Goal: Complete application form: Complete application form

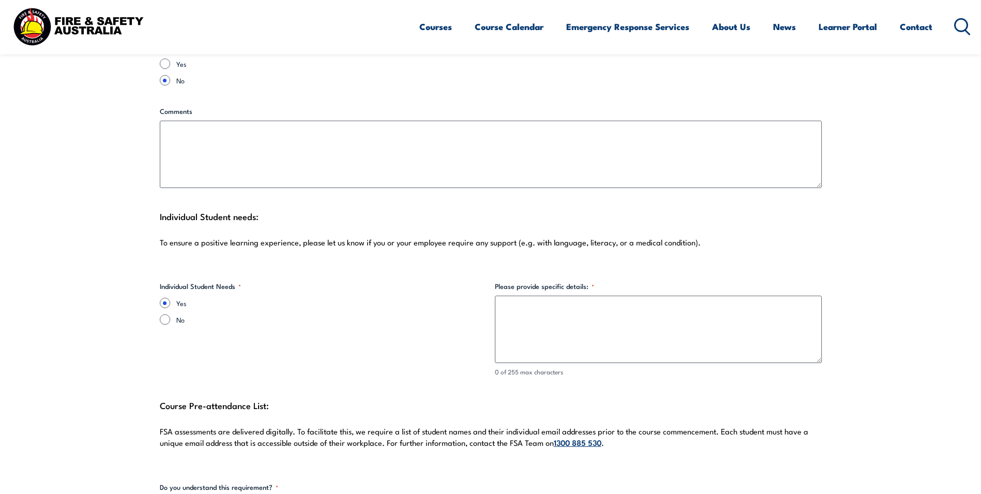
scroll to position [2535, 0]
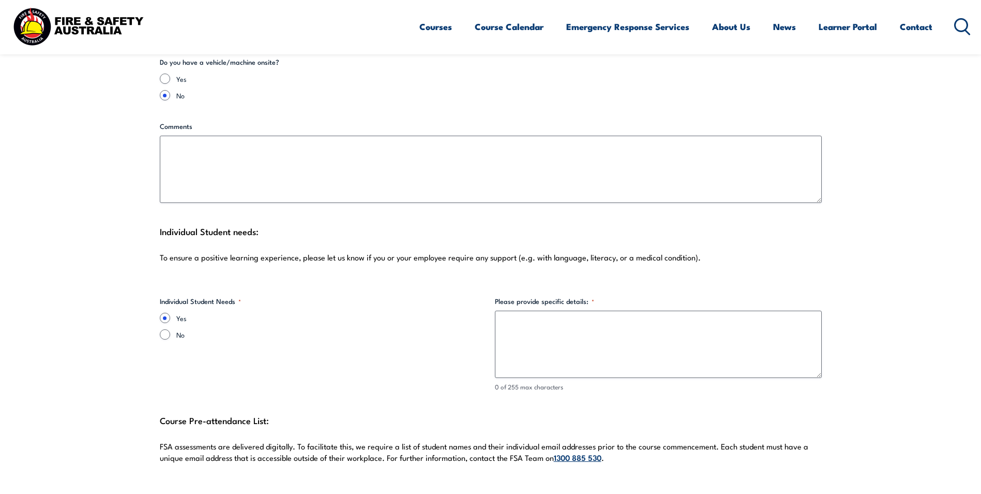
click at [178, 329] on label "No" at bounding box center [331, 334] width 310 height 10
click at [170, 329] on input "No" at bounding box center [165, 334] width 10 height 10
radio input "true"
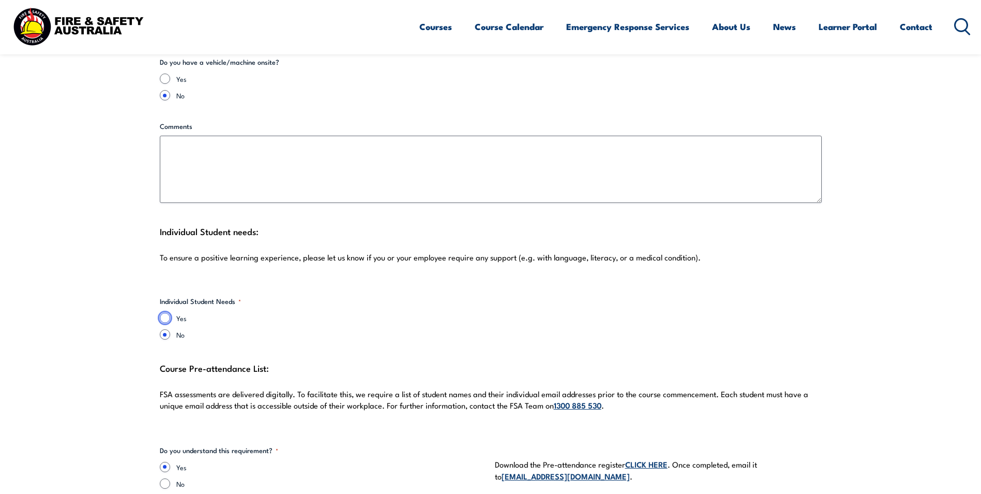
click at [162, 312] on input "Yes" at bounding box center [165, 317] width 10 height 10
radio input "true"
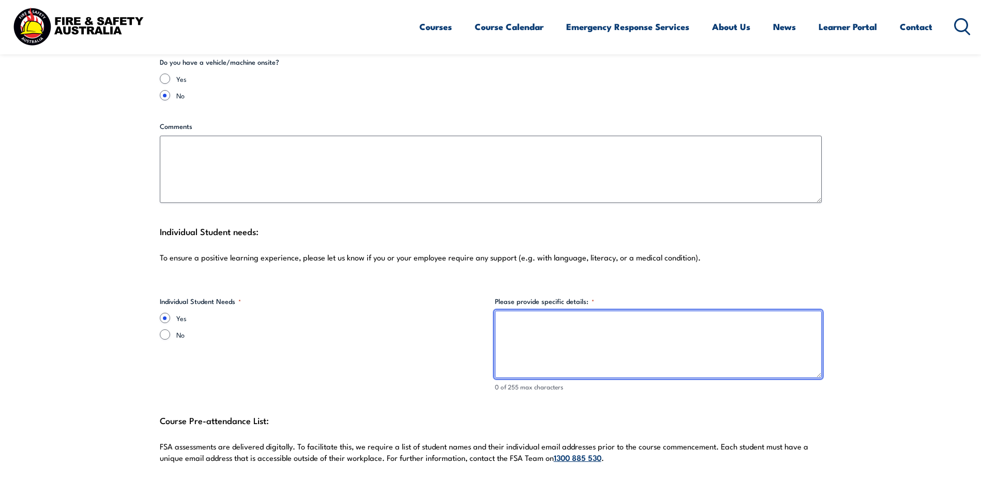
click at [534, 316] on textarea "Please provide specific details: *" at bounding box center [658, 343] width 327 height 67
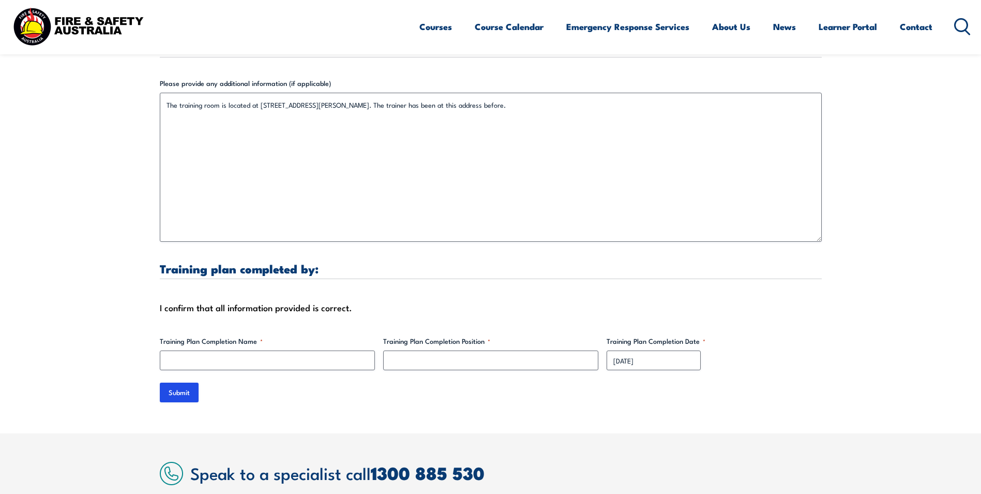
scroll to position [3207, 0]
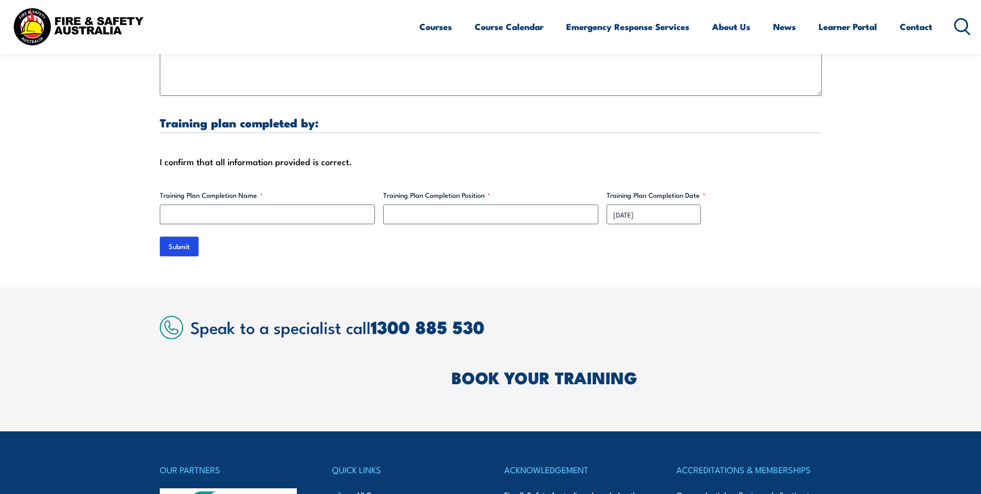
type textarea "I cannot identify anyone atm but there might be people that might have LLN issu…"
click at [242, 204] on input "Training Plan Completion Name *" at bounding box center [267, 214] width 215 height 20
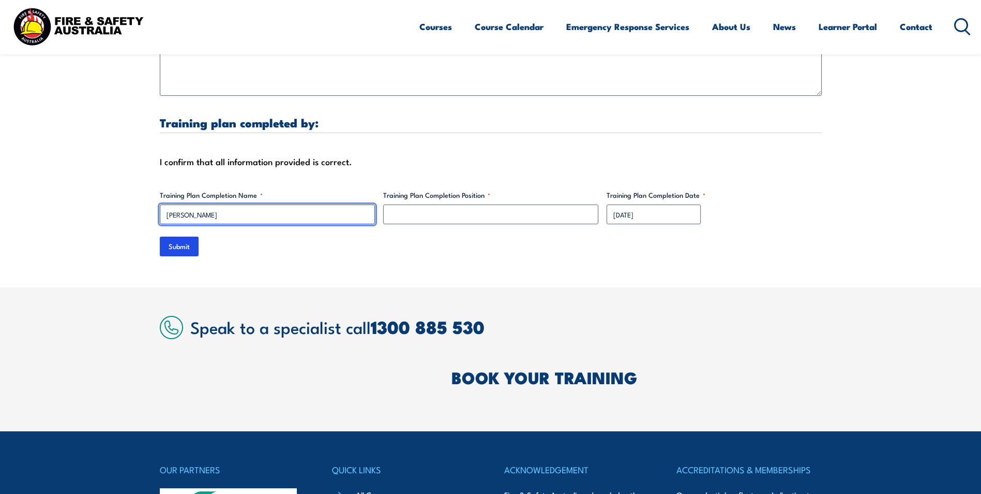
type input "[PERSON_NAME]"
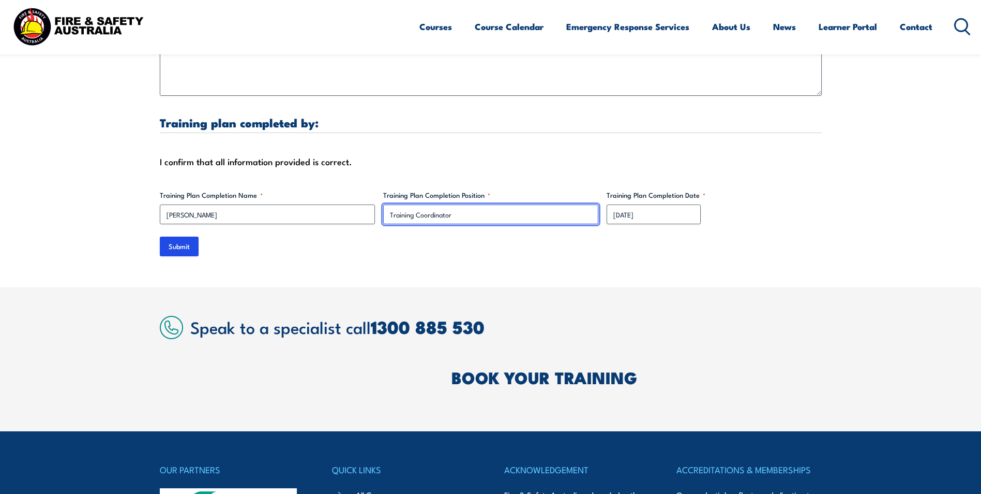
type input "Training Coordinator"
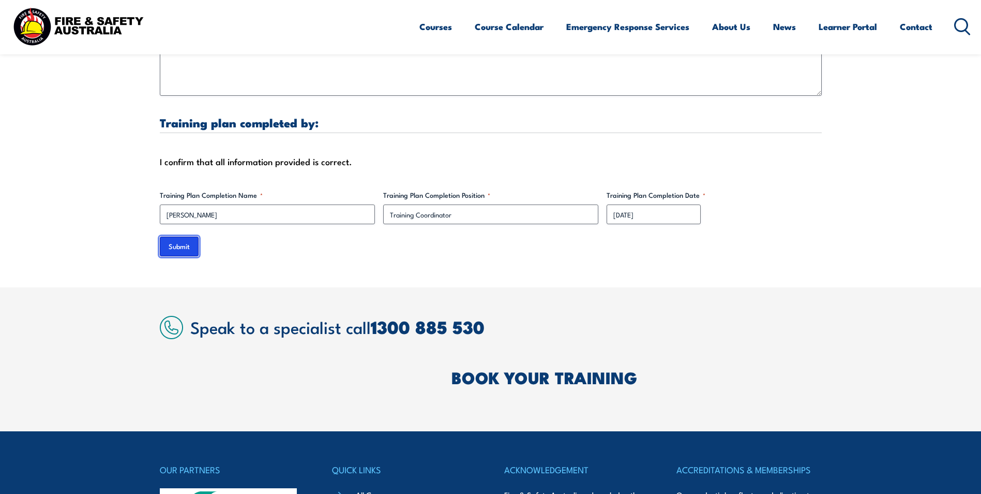
drag, startPoint x: 189, startPoint y: 236, endPoint x: 580, endPoint y: 165, distance: 397.1
click at [189, 236] on input "Submit" at bounding box center [179, 246] width 39 height 20
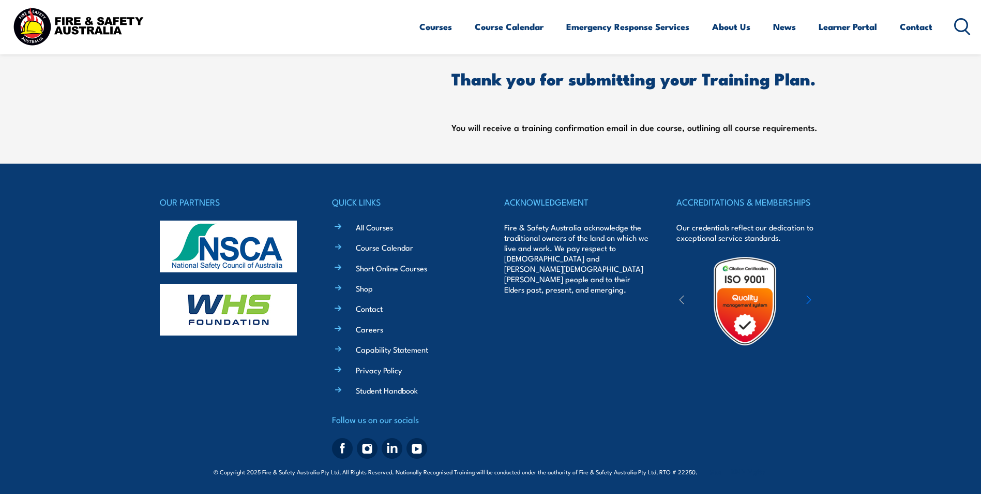
scroll to position [465, 0]
